Goal: Information Seeking & Learning: Learn about a topic

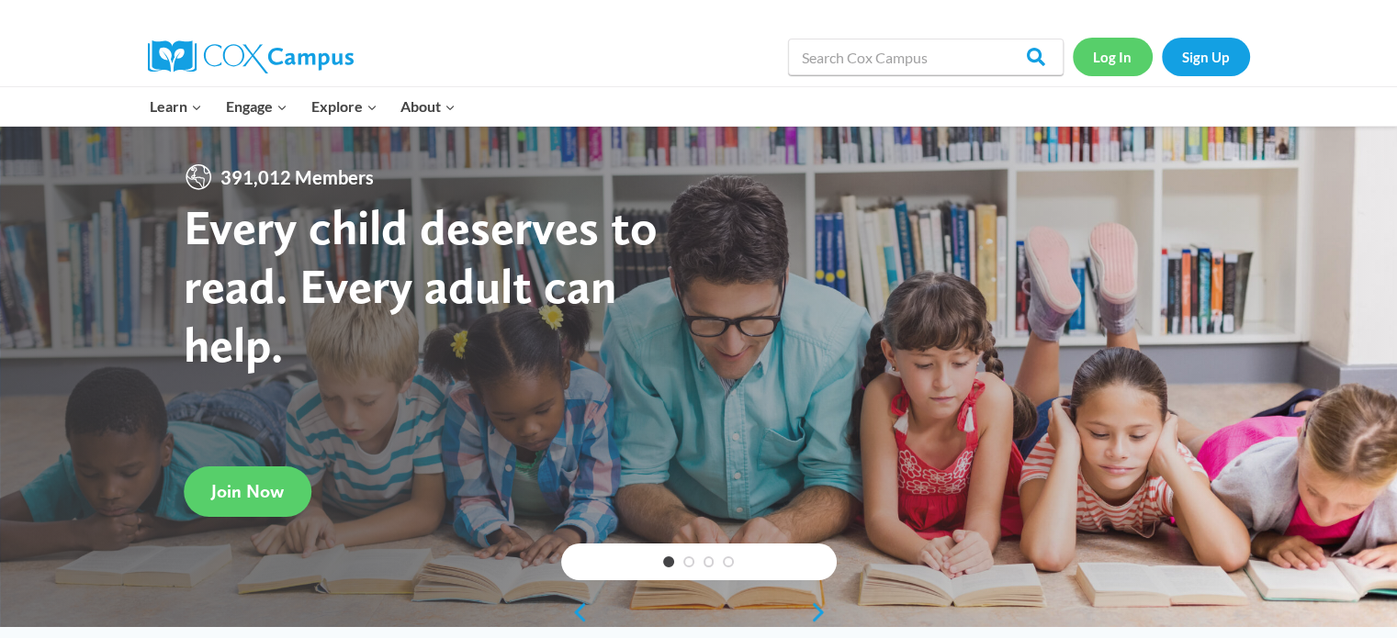
click at [1101, 58] on link "Log In" at bounding box center [1113, 57] width 80 height 38
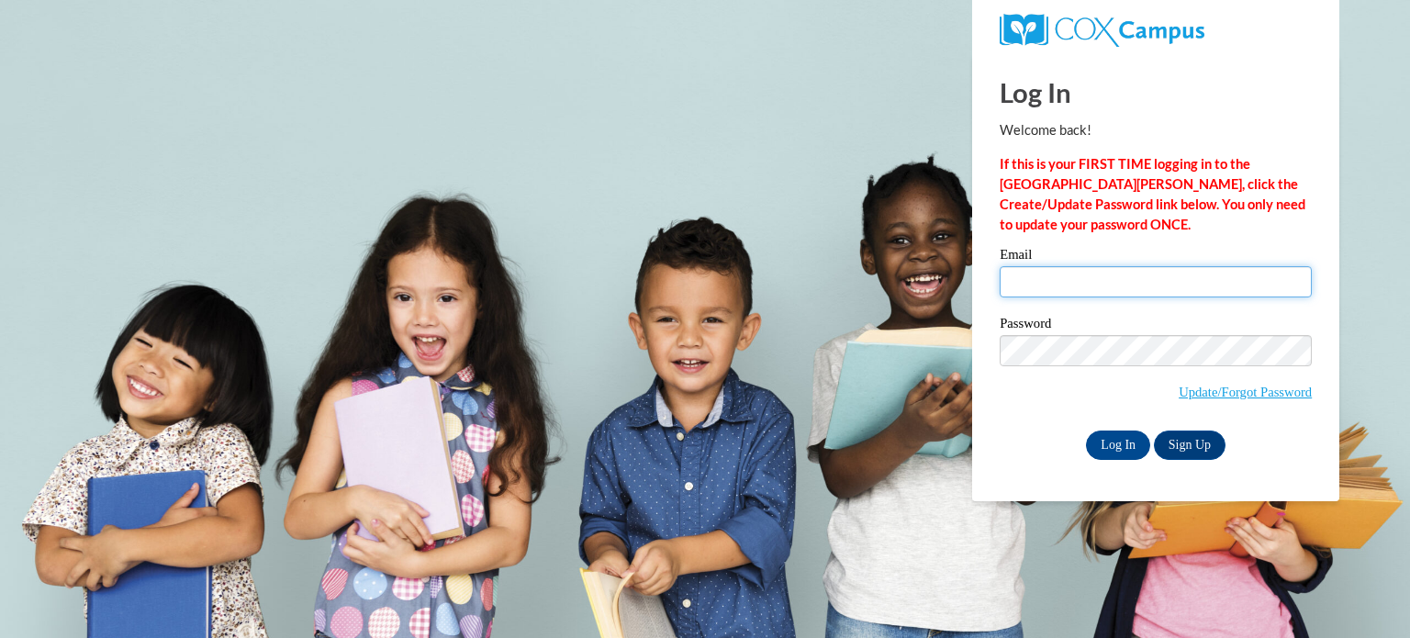
click at [1118, 286] on input "Email" at bounding box center [1156, 281] width 312 height 31
type input "lgoyke@kusd.edu"
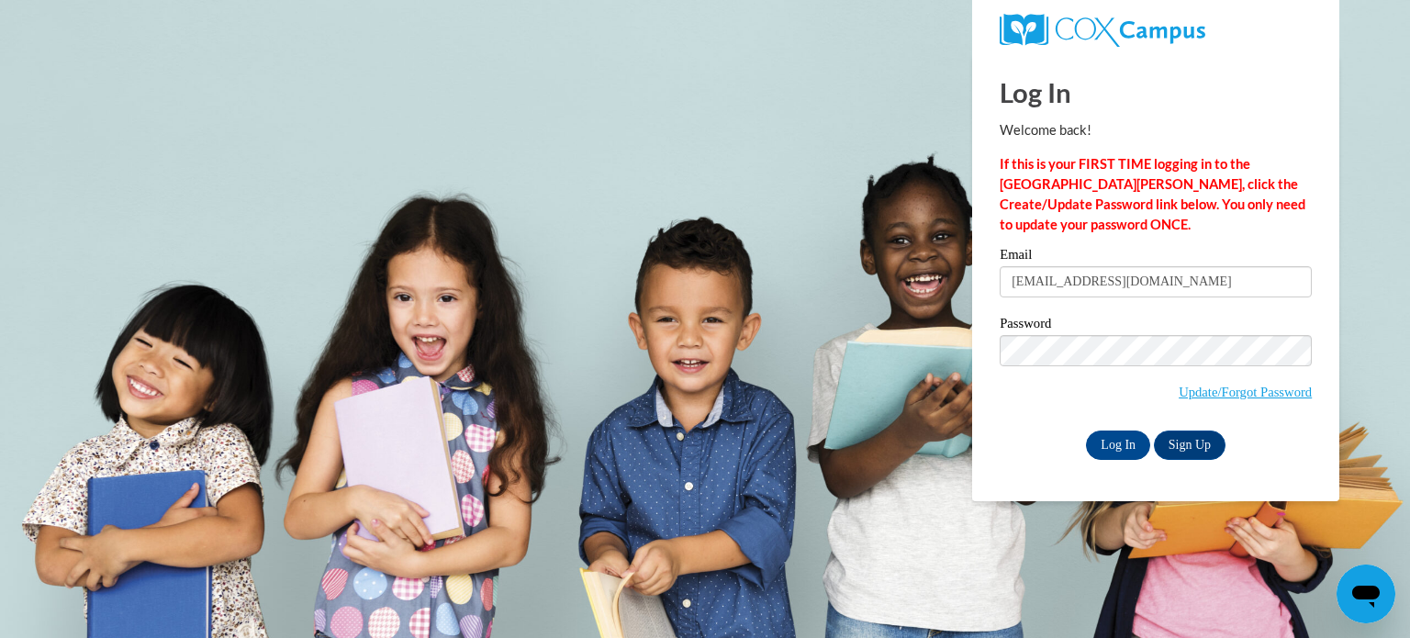
click at [1122, 322] on label "Password" at bounding box center [1156, 326] width 312 height 18
click at [1121, 439] on input "Log In" at bounding box center [1118, 445] width 64 height 29
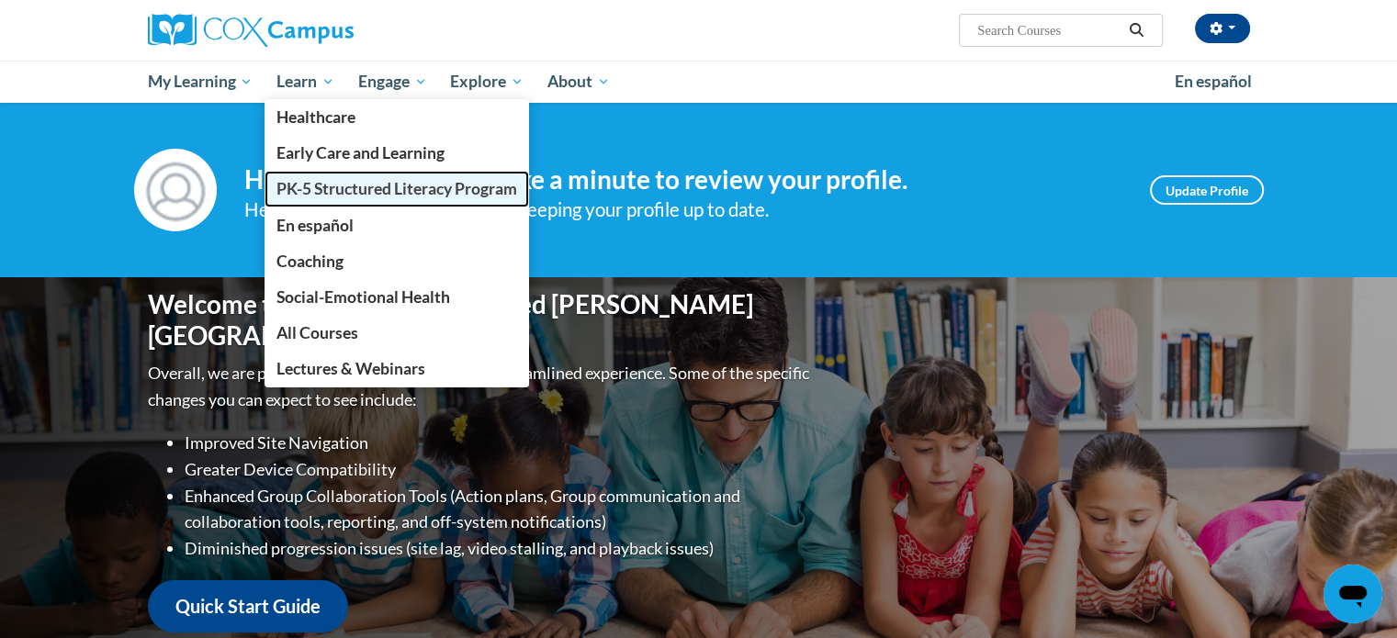
click at [314, 190] on span "PK-5 Structured Literacy Program" at bounding box center [396, 188] width 241 height 19
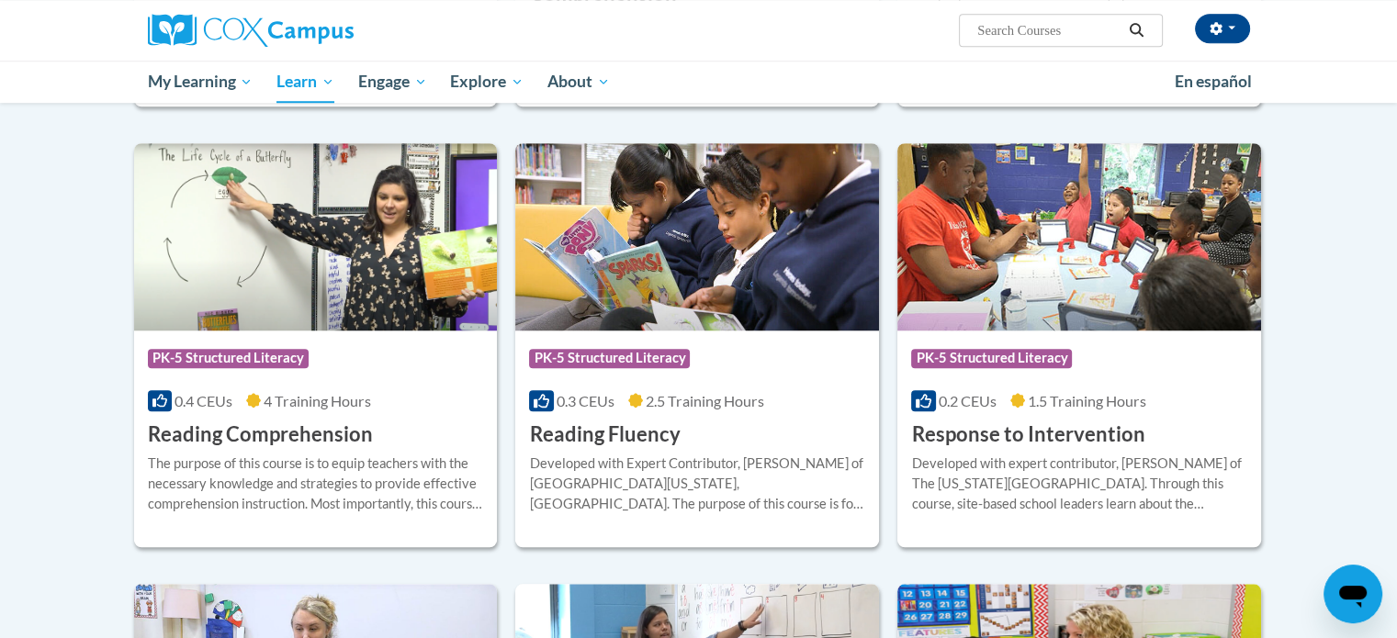
scroll to position [1510, 0]
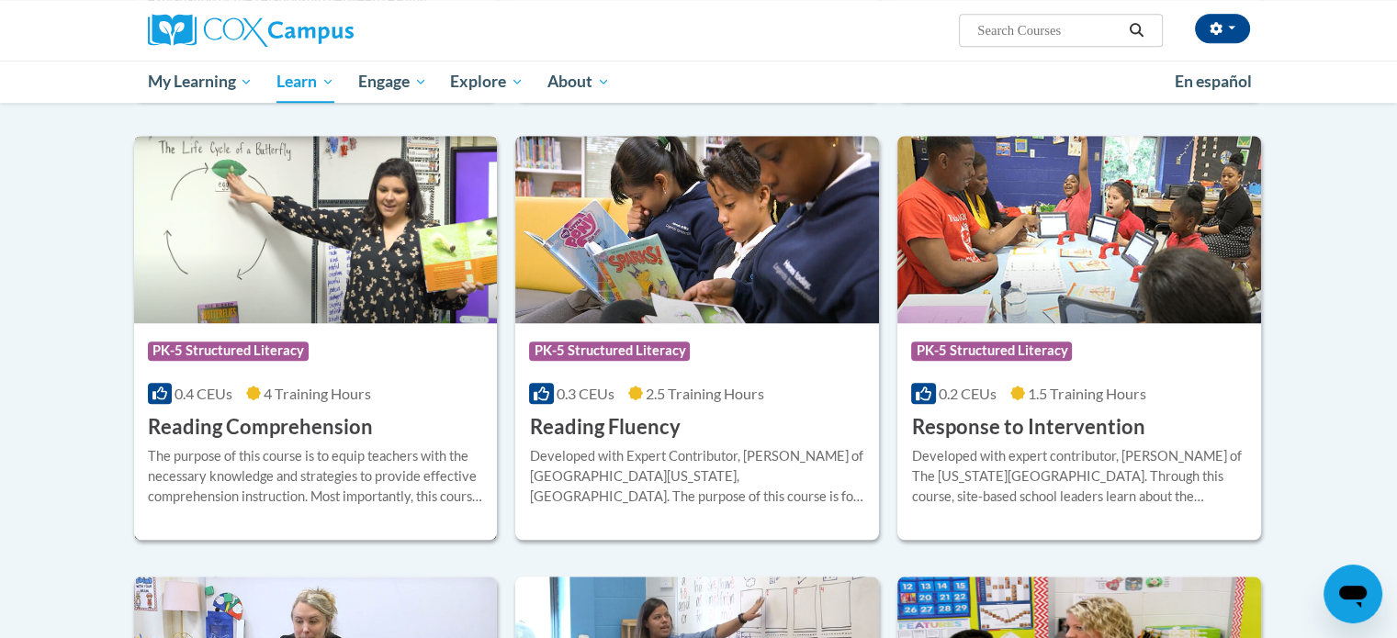
click at [351, 279] on img at bounding box center [316, 229] width 364 height 187
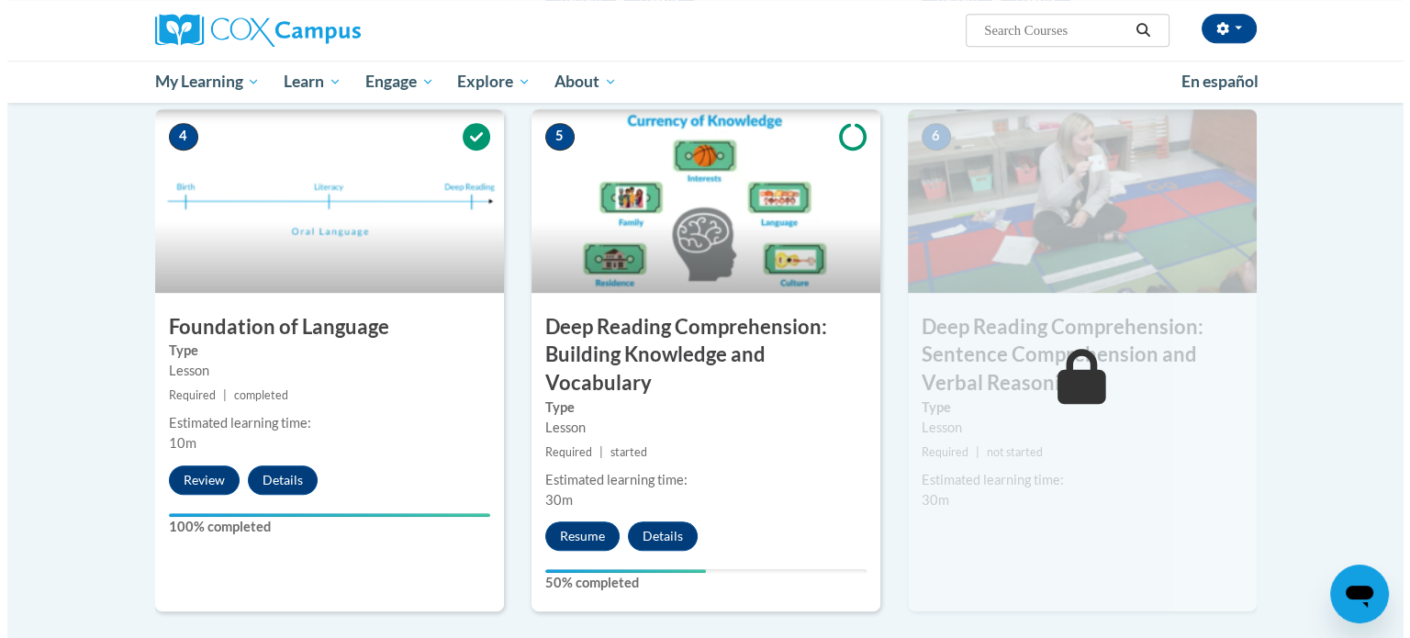
scroll to position [881, 0]
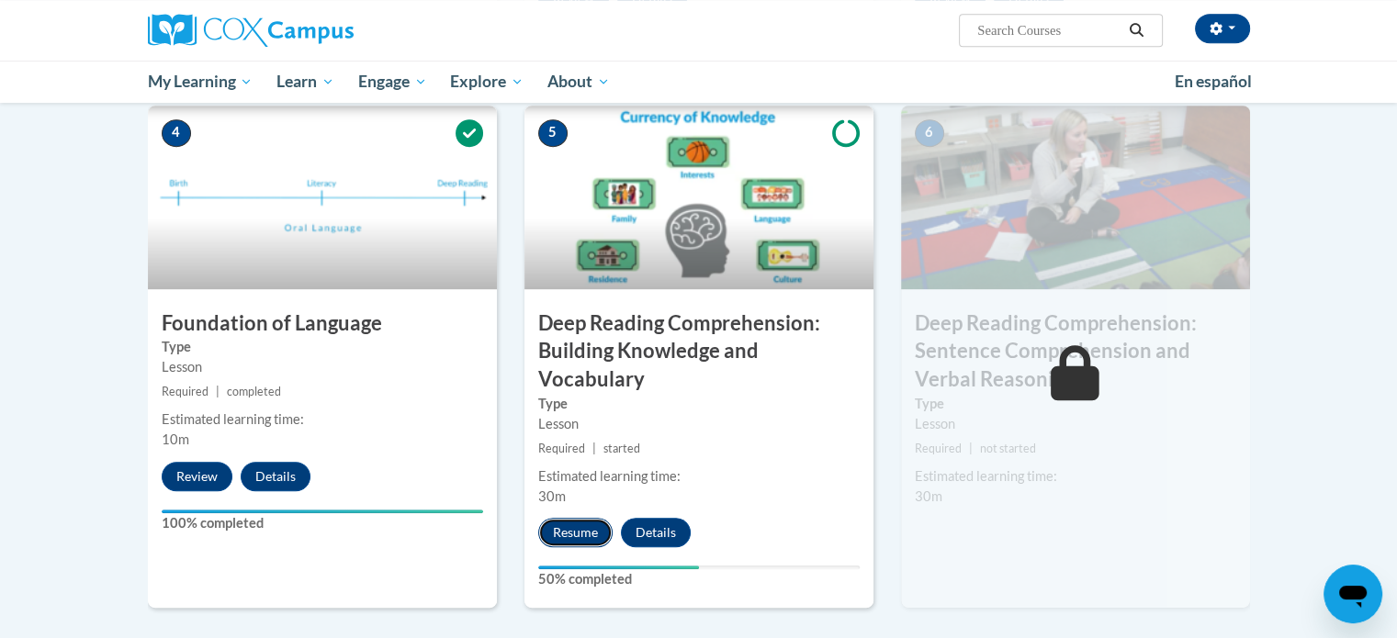
click at [558, 525] on button "Resume" at bounding box center [575, 532] width 74 height 29
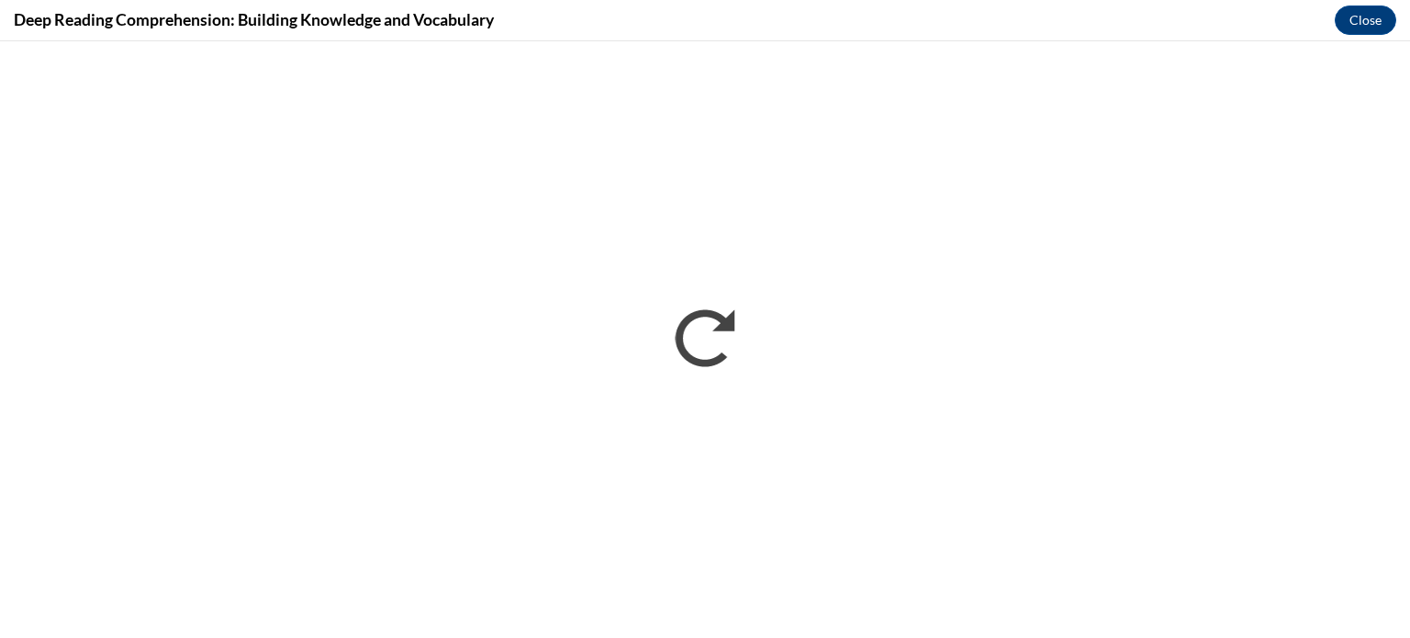
scroll to position [0, 0]
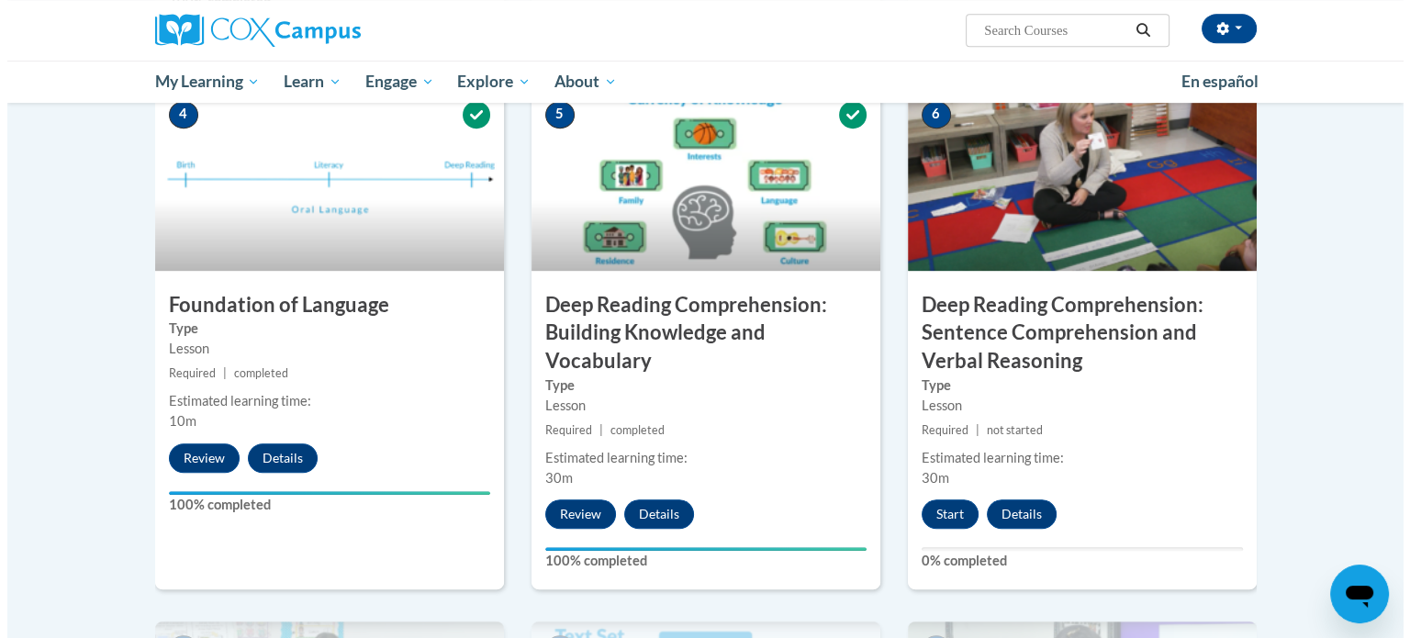
scroll to position [898, 0]
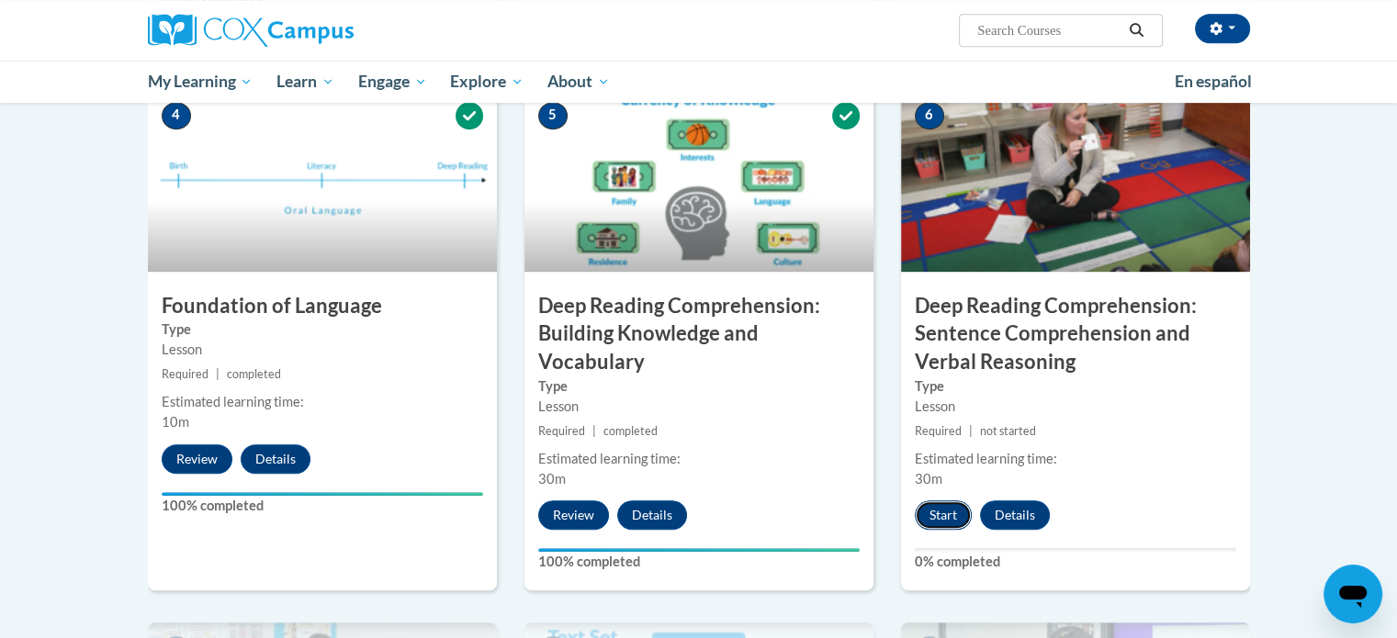
click at [937, 522] on button "Start" at bounding box center [943, 514] width 57 height 29
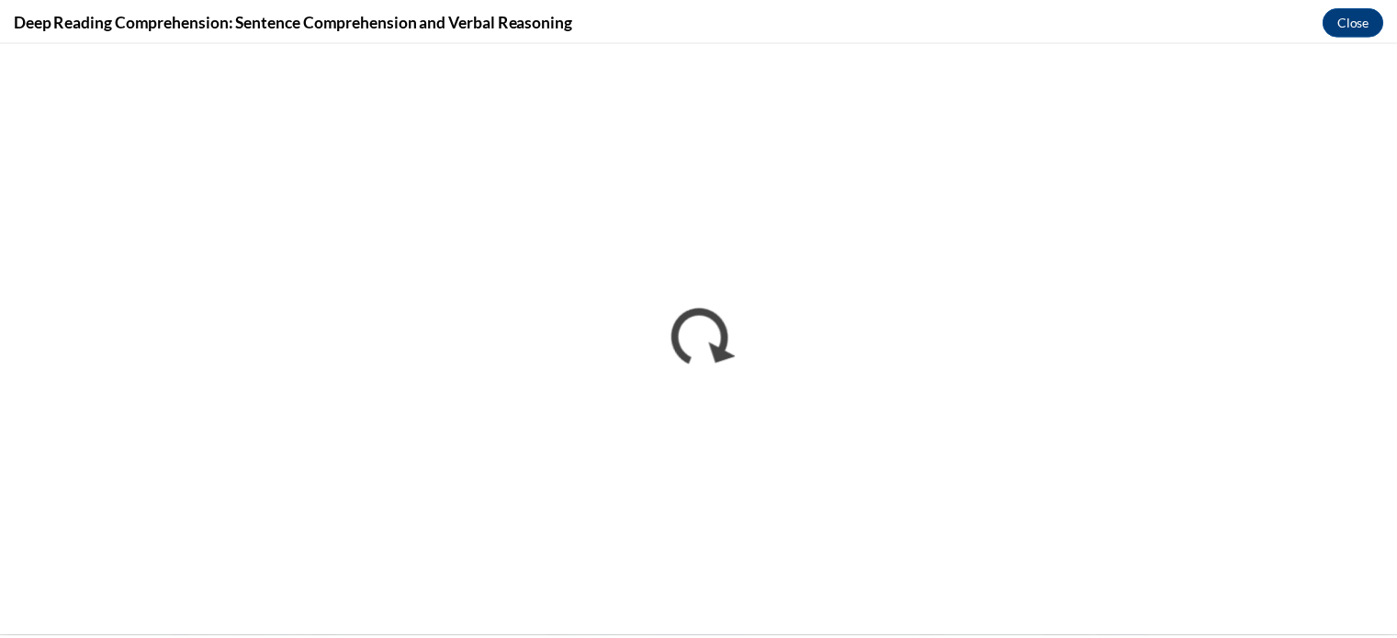
scroll to position [0, 0]
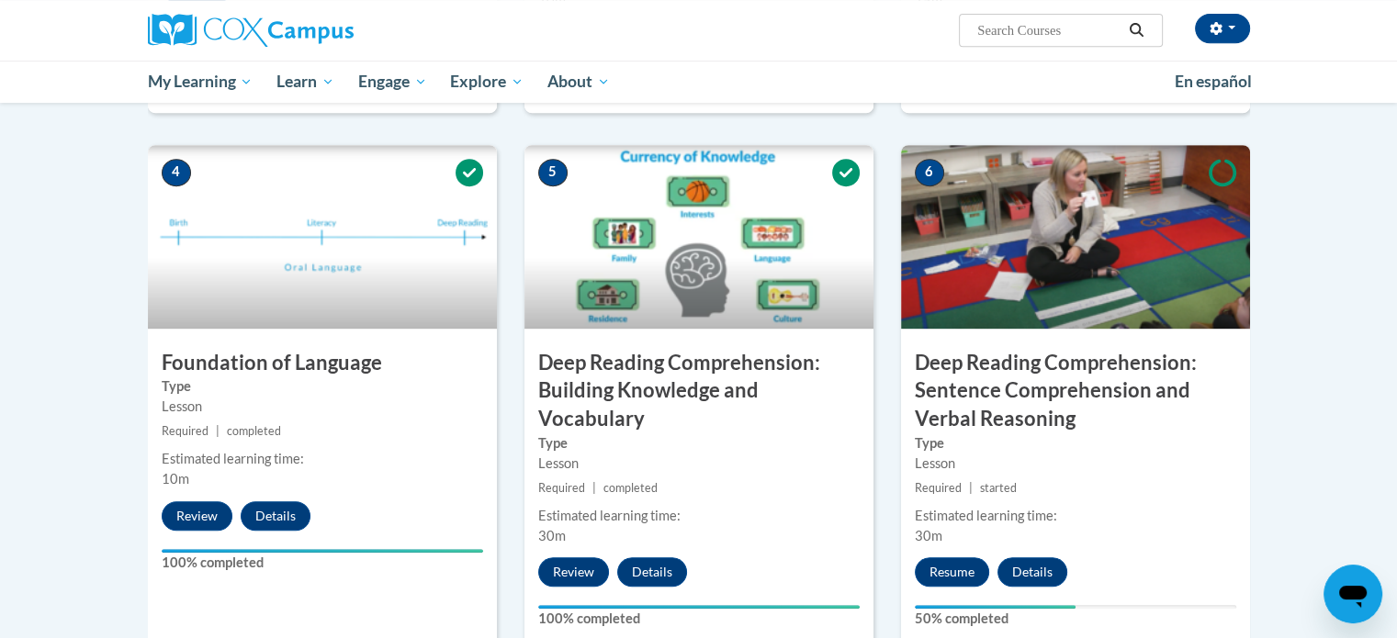
scroll to position [840, 0]
